Goal: Navigation & Orientation: Find specific page/section

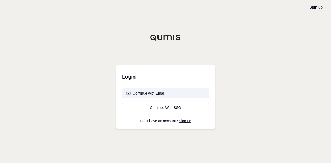
click at [158, 91] on div "Continue with Email" at bounding box center [145, 93] width 38 height 5
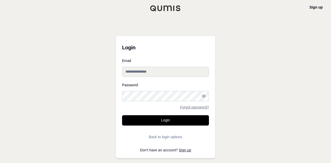
click at [168, 71] on input "Email" at bounding box center [165, 72] width 87 height 10
type input "**********"
click at [171, 137] on button "Back to login options" at bounding box center [165, 137] width 87 height 10
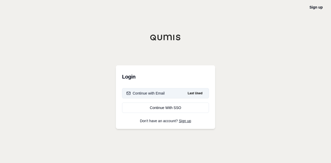
click at [159, 93] on div "Continue with Email" at bounding box center [145, 93] width 38 height 5
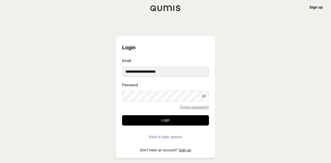
click at [152, 70] on input "**********" at bounding box center [165, 72] width 87 height 10
type input "**********"
click at [122, 115] on button "Login" at bounding box center [165, 120] width 87 height 10
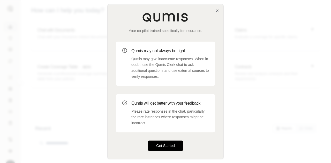
click at [168, 147] on button "Get Started" at bounding box center [165, 146] width 35 height 10
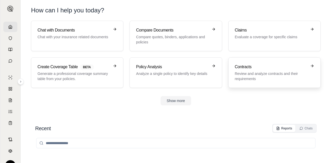
click at [283, 65] on h3 "Contracts" at bounding box center [271, 67] width 72 height 6
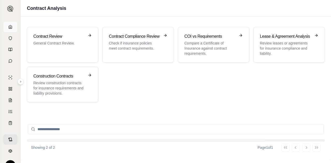
click at [9, 27] on icon at bounding box center [10, 26] width 3 height 3
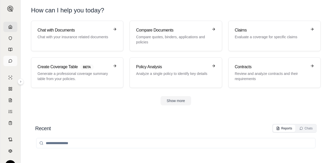
click at [9, 58] on link at bounding box center [10, 61] width 14 height 10
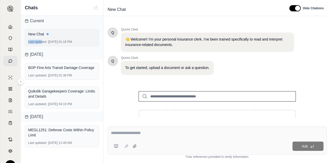
click at [42, 37] on div "New Chat Last updated: [DATE] 01:18 PM" at bounding box center [62, 37] width 74 height 17
click at [0, 45] on div "S" at bounding box center [10, 91] width 20 height 146
click at [8, 49] on icon at bounding box center [10, 50] width 4 height 4
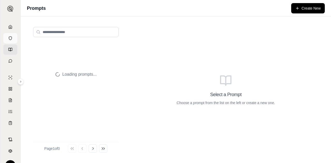
click at [8, 39] on icon at bounding box center [10, 38] width 4 height 4
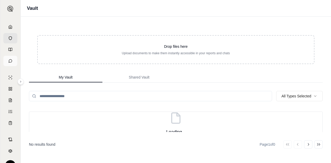
click at [8, 63] on icon at bounding box center [10, 61] width 4 height 4
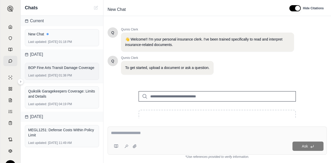
click at [45, 67] on div "BOP Fine Arts Transit Damage Coverage" at bounding box center [61, 67] width 67 height 5
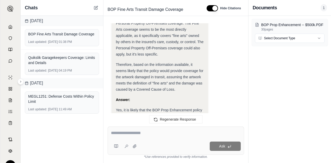
scroll to position [654, 0]
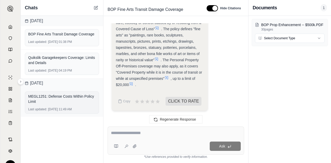
click at [57, 99] on div "MEGL1251: Defense Costs Within Policy Limit" at bounding box center [61, 99] width 67 height 10
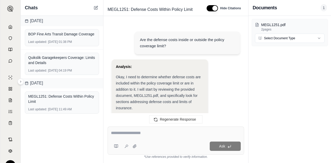
scroll to position [300, 0]
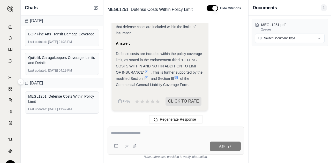
click at [27, 10] on span "Chats" at bounding box center [31, 7] width 13 height 7
click at [8, 9] on img at bounding box center [10, 9] width 6 height 6
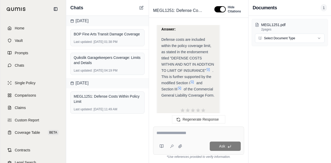
scroll to position [493, 0]
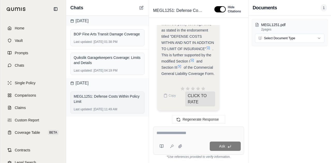
click at [108, 103] on div "MEGL1251: Defense Costs Within Policy Limit" at bounding box center [107, 99] width 67 height 10
